Goal: Navigation & Orientation: Find specific page/section

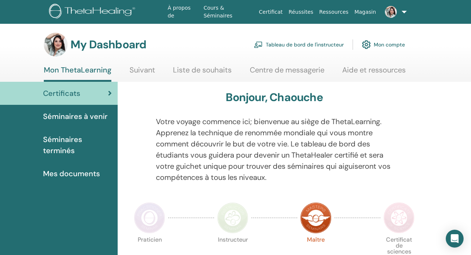
click at [310, 42] on link "Tableau de bord de l'instructeur" at bounding box center [299, 44] width 90 height 16
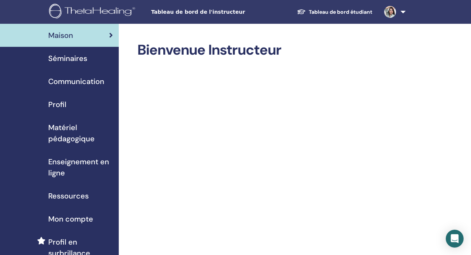
click at [99, 59] on div "Séminaires" at bounding box center [59, 58] width 107 height 11
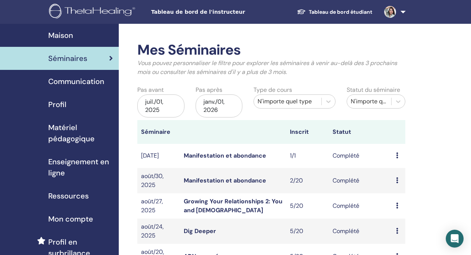
click at [91, 82] on span "Communication" at bounding box center [76, 81] width 56 height 11
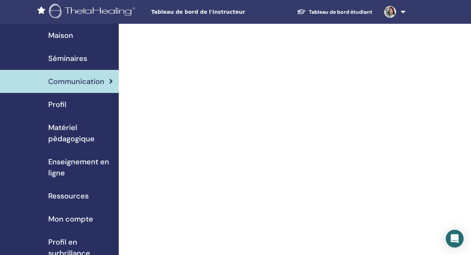
click at [333, 12] on link "Tableau de bord étudiant" at bounding box center [334, 12] width 87 height 14
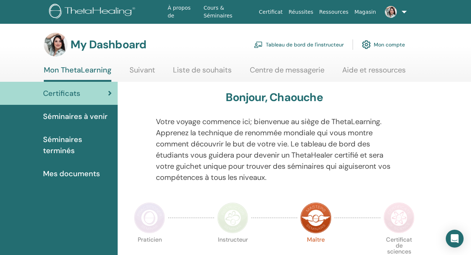
click at [95, 117] on span "Séminaires à venir" at bounding box center [75, 116] width 65 height 11
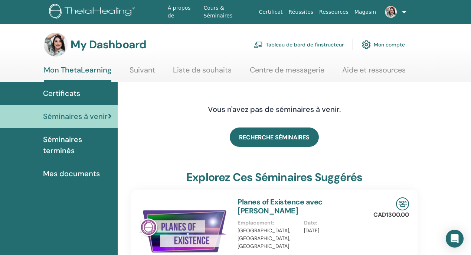
click at [86, 149] on span "Séminaires terminés" at bounding box center [77, 145] width 69 height 22
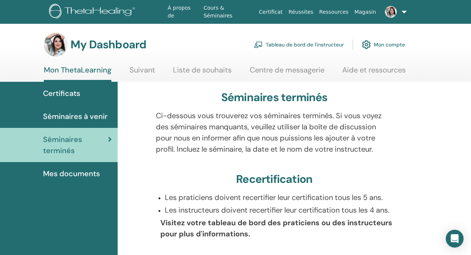
click at [108, 124] on link "Séminaires à venir" at bounding box center [59, 116] width 118 height 23
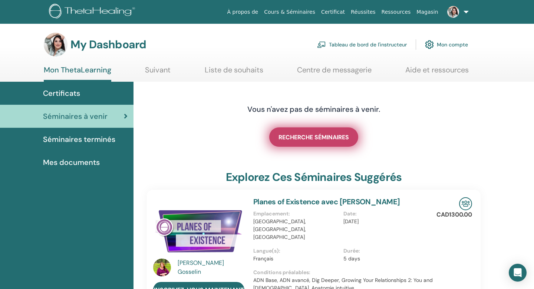
click at [337, 138] on span "RECHERCHE SÉMINAIRES" at bounding box center [314, 137] width 71 height 8
